Goal: Task Accomplishment & Management: Use online tool/utility

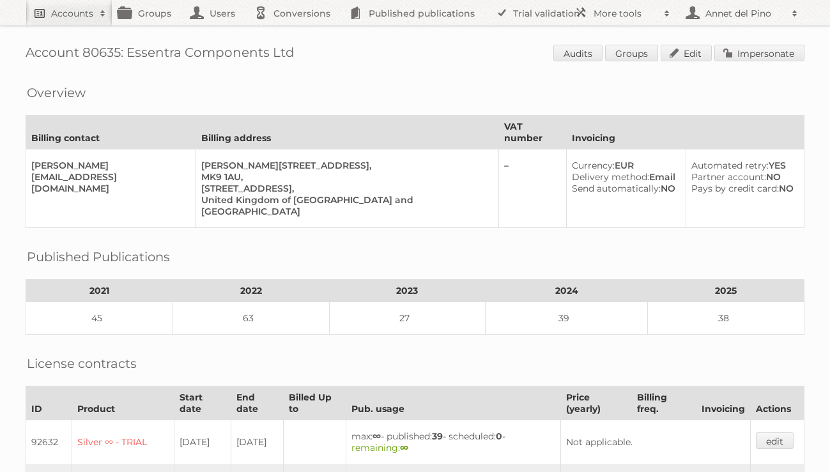
click at [107, 22] on link "Accounts" at bounding box center [69, 13] width 87 height 26
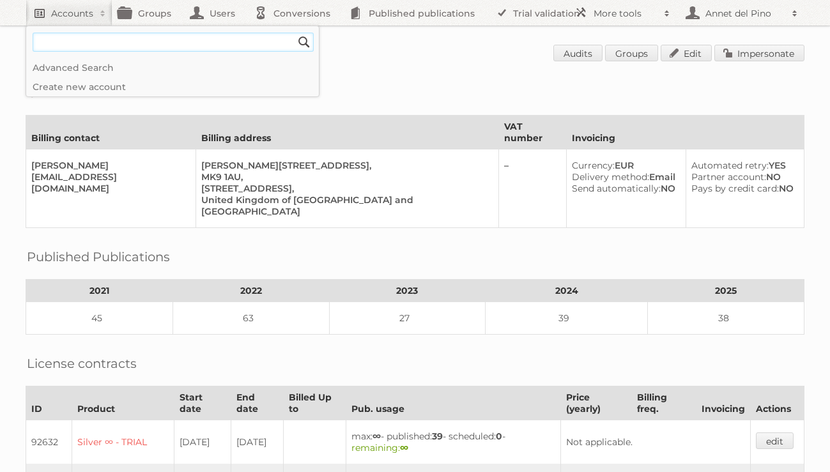
paste input"] "DUCATILLON"
type input"] "DUCATILLON"
click at [295, 33] on input "Search" at bounding box center [304, 42] width 19 height 19
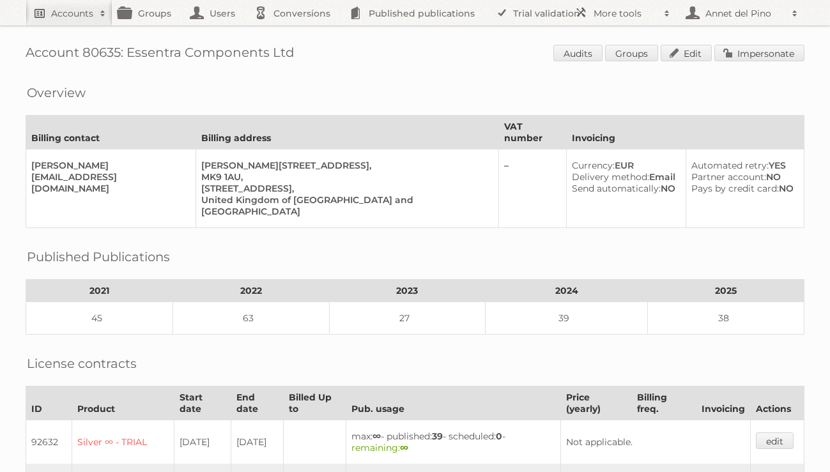
click at [72, 22] on link "Accounts" at bounding box center [69, 13] width 87 height 26
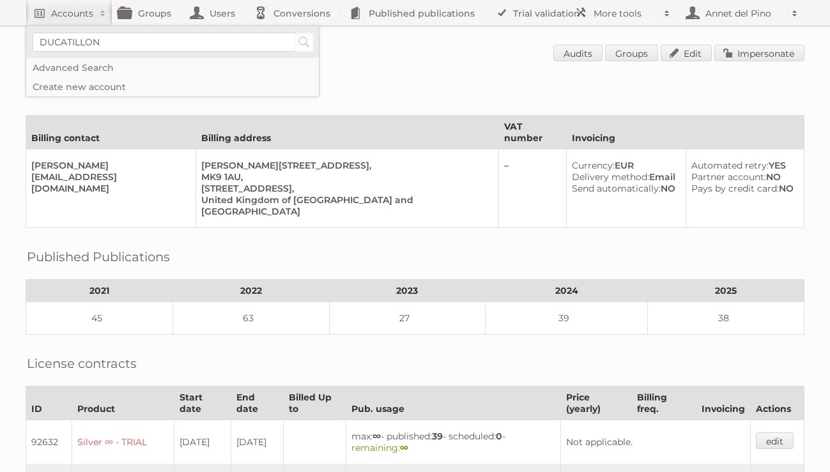
click at [305, 44] on input "Search" at bounding box center [304, 42] width 19 height 19
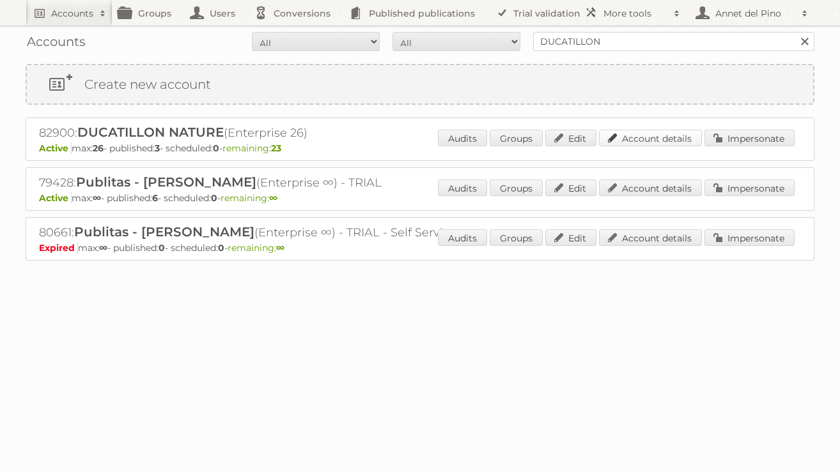
click at [662, 134] on link "Account details" at bounding box center [650, 138] width 103 height 17
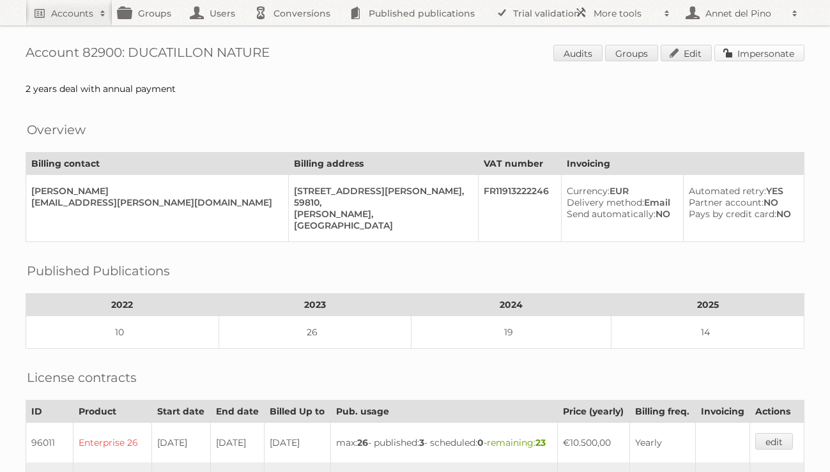
click at [772, 54] on link "Impersonate" at bounding box center [759, 53] width 90 height 17
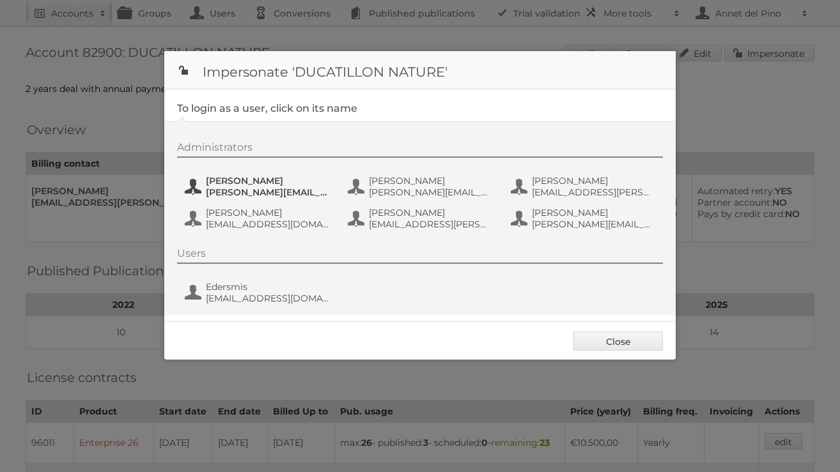
click at [244, 184] on span "aho" at bounding box center [268, 181] width 124 height 12
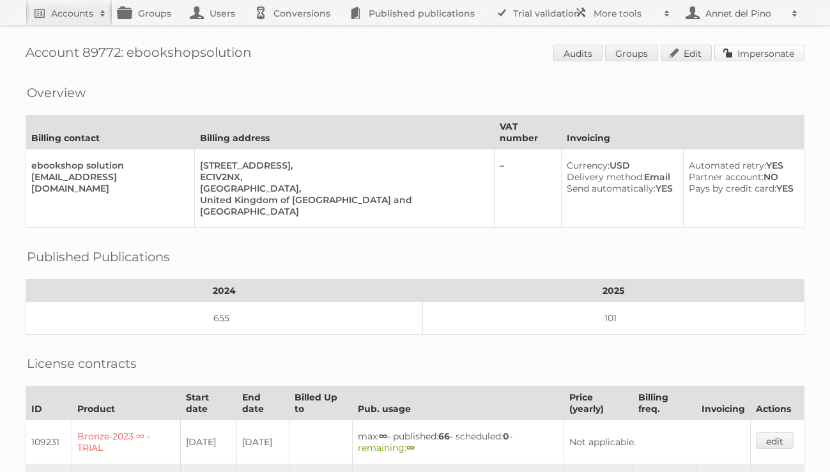
click at [773, 59] on link "Impersonate" at bounding box center [759, 53] width 90 height 17
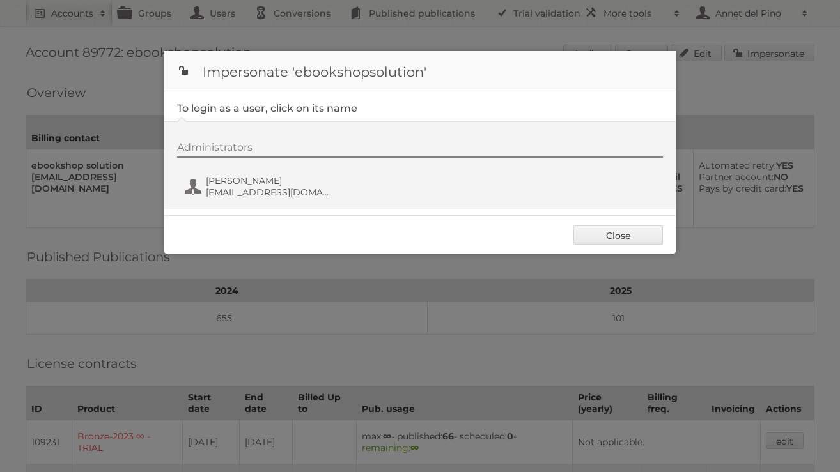
click at [258, 202] on div "Administrators abdo ch contact@ebookshopsolution.com" at bounding box center [426, 171] width 498 height 61
click at [258, 188] on span "[EMAIL_ADDRESS][DOMAIN_NAME]" at bounding box center [268, 193] width 124 height 12
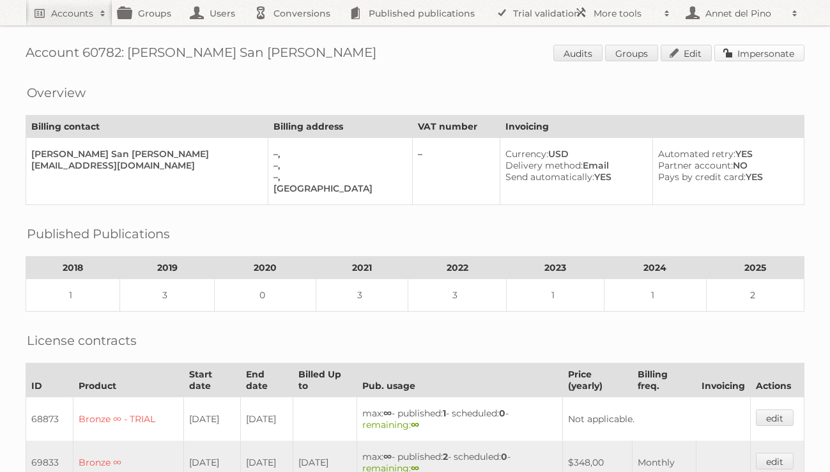
click at [769, 56] on link "Impersonate" at bounding box center [759, 53] width 90 height 17
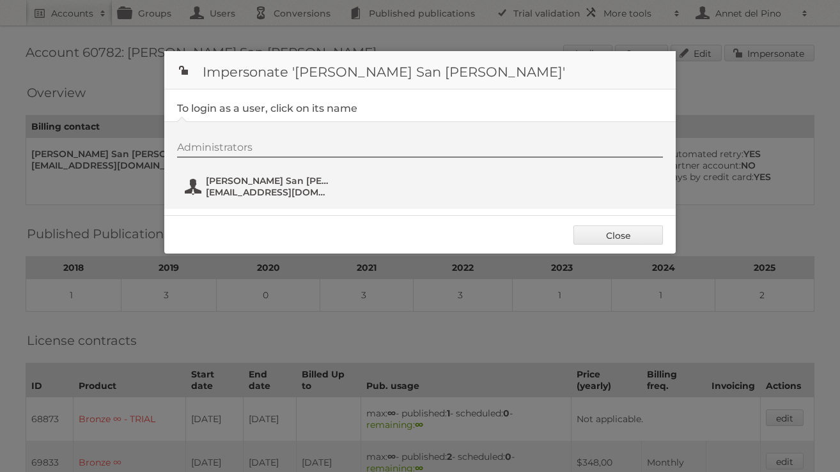
click at [266, 191] on span "sanliang1404@gmail.com" at bounding box center [268, 193] width 124 height 12
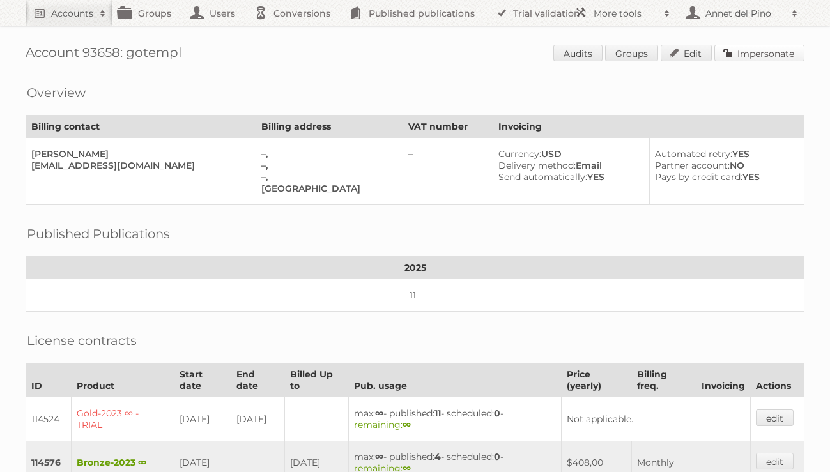
click at [772, 49] on link "Impersonate" at bounding box center [759, 53] width 90 height 17
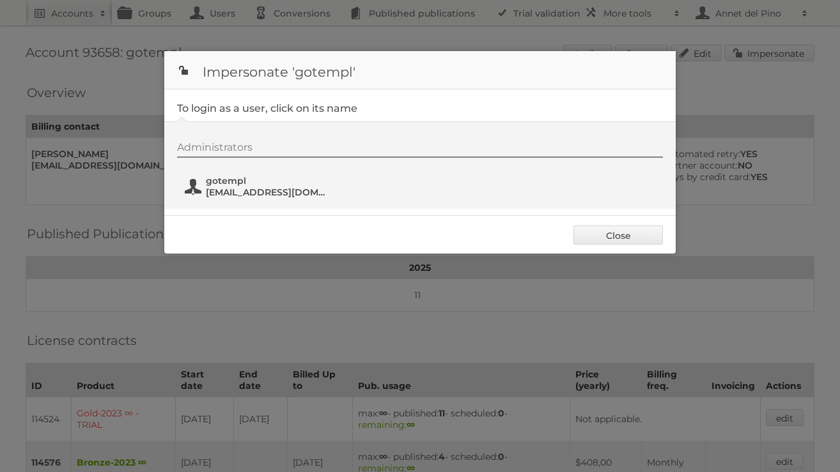
click at [233, 191] on span "info@gotempl.pro" at bounding box center [268, 193] width 124 height 12
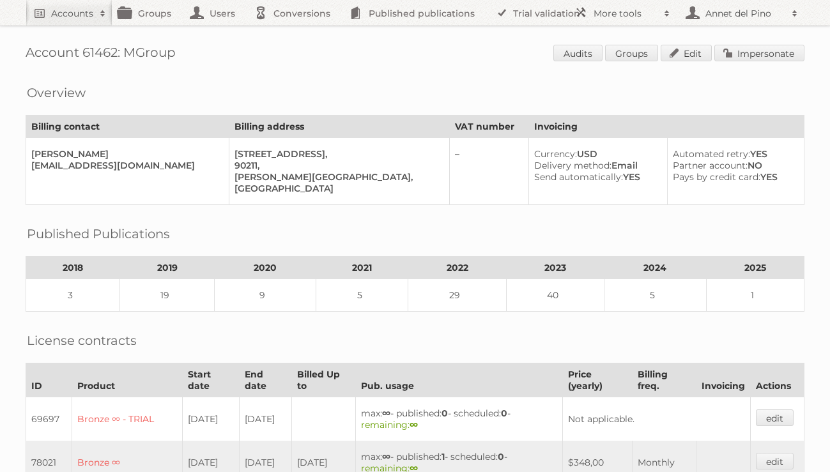
click at [779, 49] on link "Impersonate" at bounding box center [759, 53] width 90 height 17
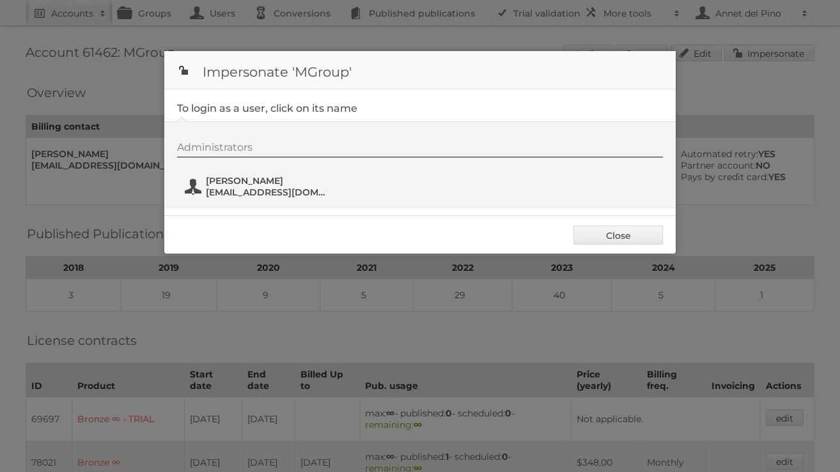
click at [264, 192] on span "[EMAIL_ADDRESS][DOMAIN_NAME]" at bounding box center [268, 193] width 124 height 12
